Goal: Task Accomplishment & Management: Manage account settings

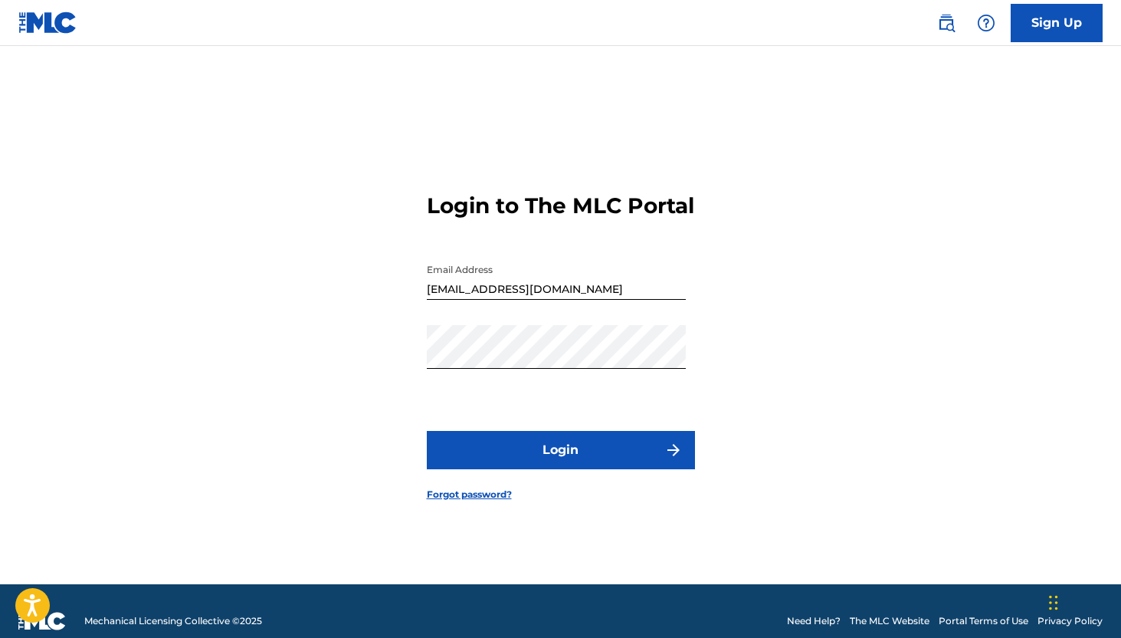
click at [512, 482] on form "Login to The MLC Portal Email Address [EMAIL_ADDRESS][DOMAIN_NAME] Password Log…" at bounding box center [561, 334] width 268 height 500
click at [531, 455] on button "Login" at bounding box center [561, 450] width 268 height 38
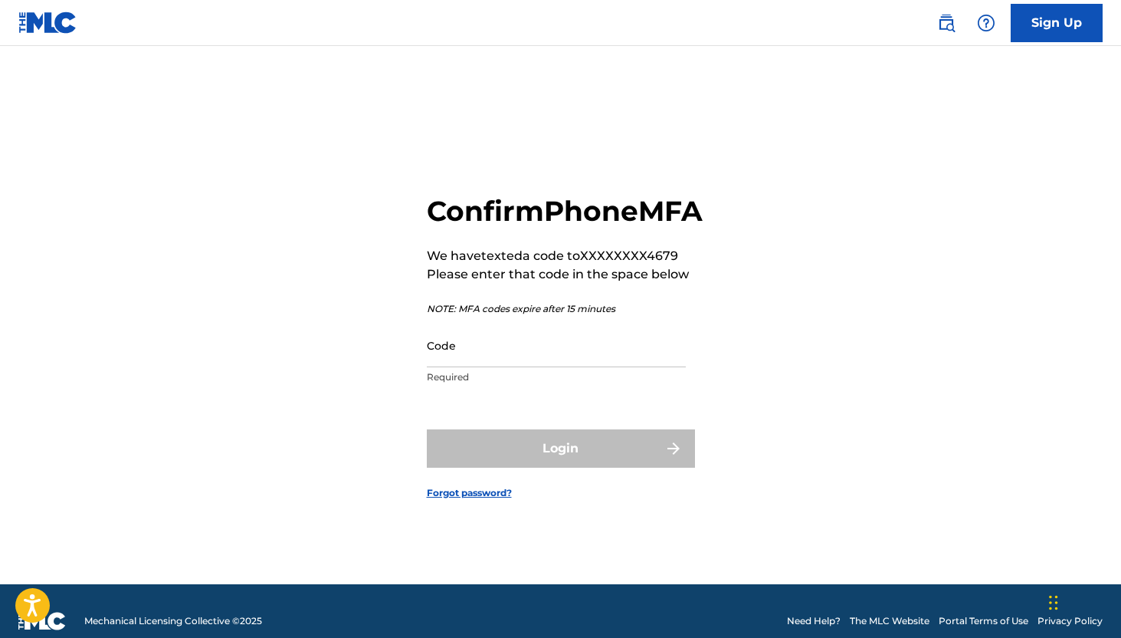
click at [581, 367] on input "Code" at bounding box center [556, 345] width 259 height 44
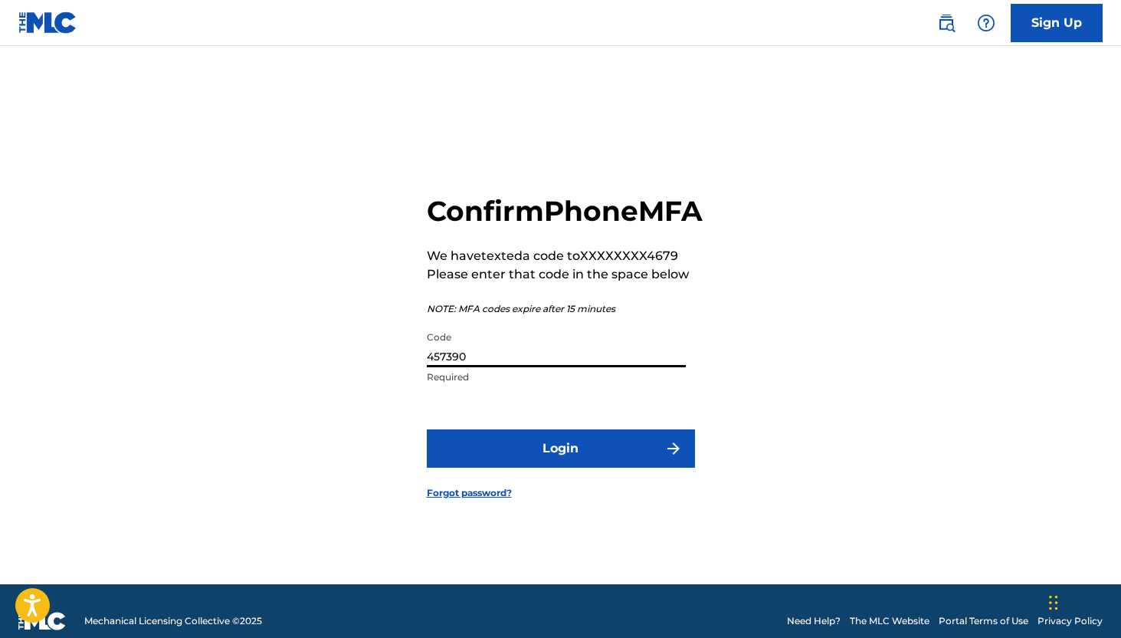
type input "457390"
click at [559, 464] on button "Login" at bounding box center [561, 448] width 268 height 38
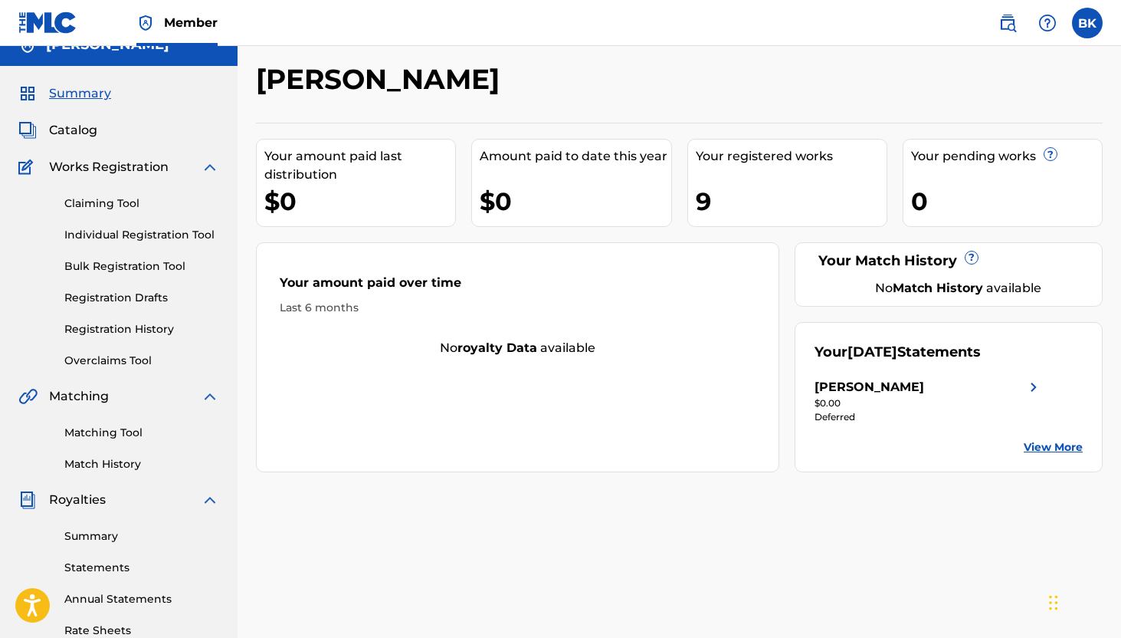
scroll to position [23, 0]
